Goal: Information Seeking & Learning: Learn about a topic

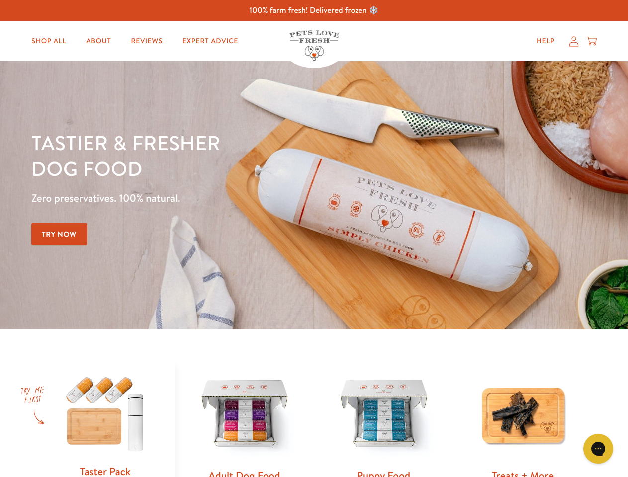
click at [314, 239] on div "Tastier & fresher dog food Zero preservatives. 100% natural. Try Now" at bounding box center [219, 195] width 377 height 131
click at [598, 449] on icon "Open gorgias live chat" at bounding box center [597, 448] width 9 height 9
